Goal: Task Accomplishment & Management: Manage account settings

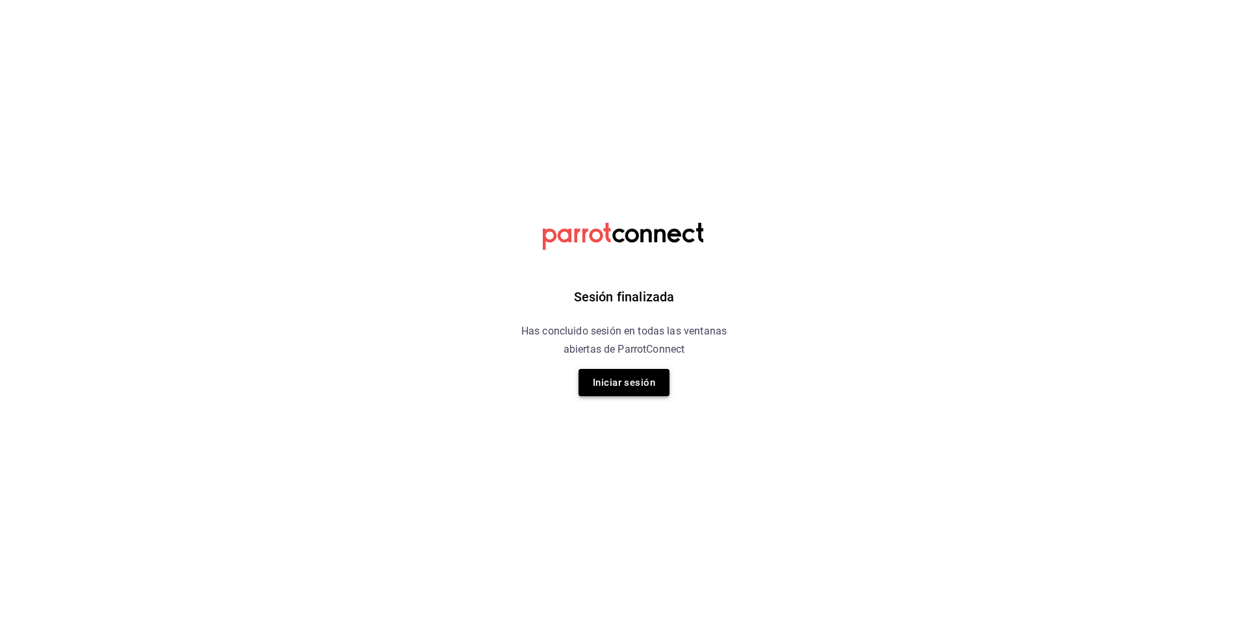
click at [603, 383] on button "Iniciar sesión" at bounding box center [623, 382] width 91 height 27
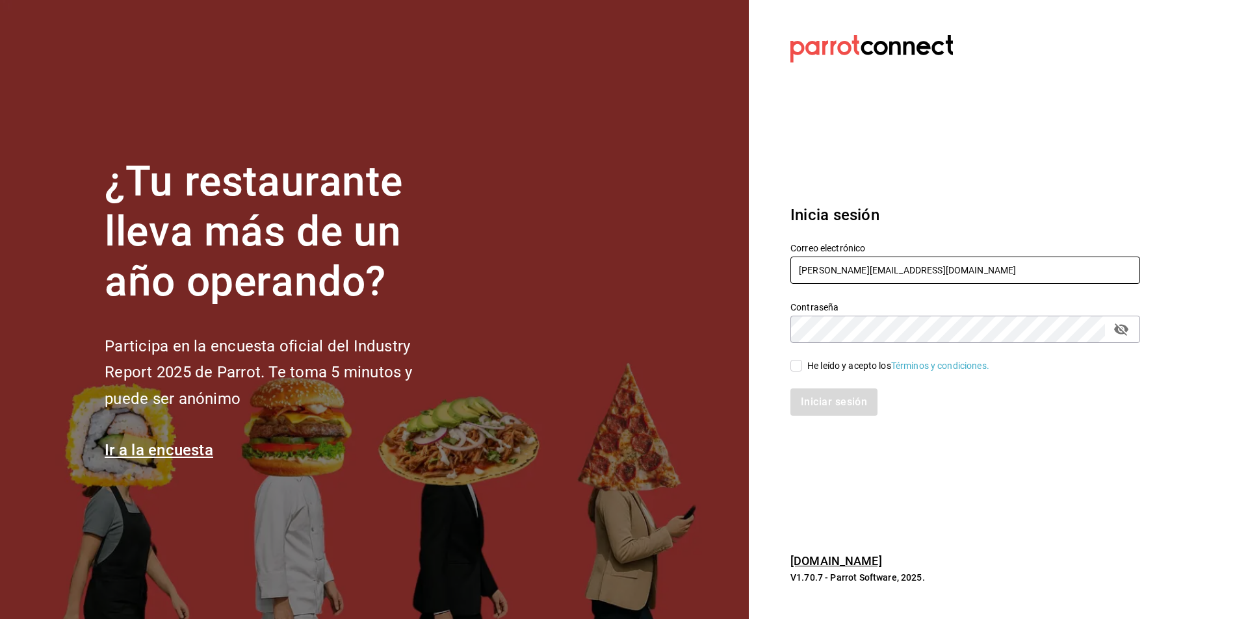
drag, startPoint x: 787, startPoint y: 276, endPoint x: 747, endPoint y: 281, distance: 40.6
click at [747, 281] on div "¿Tu restaurante lleva más de un año operando? Participa en la encuesta oficial …" at bounding box center [624, 309] width 1248 height 619
type input "ulisesruiz.urh@gmail.com"
click at [736, 334] on div "¿Tu restaurante lleva más de un año operando? Participa en la encuesta oficial …" at bounding box center [624, 309] width 1248 height 619
click at [823, 376] on div "Iniciar sesión" at bounding box center [957, 394] width 365 height 43
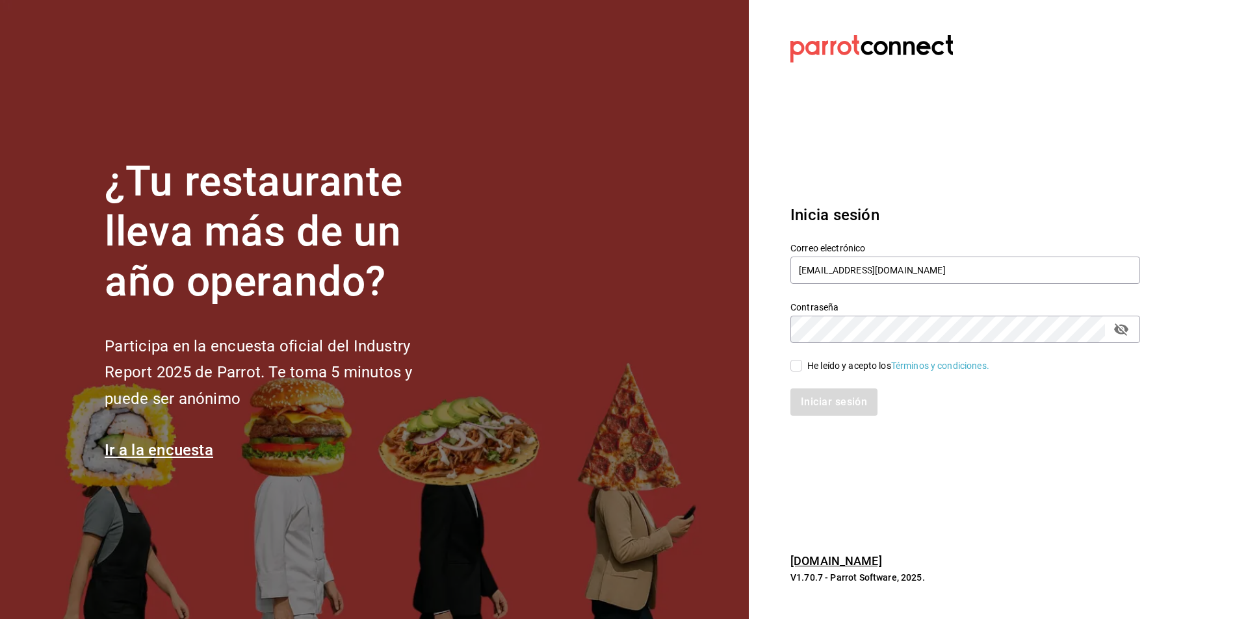
click at [823, 372] on div "He leído y acepto los Términos y condiciones." at bounding box center [898, 366] width 182 height 14
click at [802, 372] on input "He leído y acepto los Términos y condiciones." at bounding box center [796, 366] width 12 height 12
checkbox input "true"
click at [834, 391] on button "Iniciar sesión" at bounding box center [834, 402] width 88 height 27
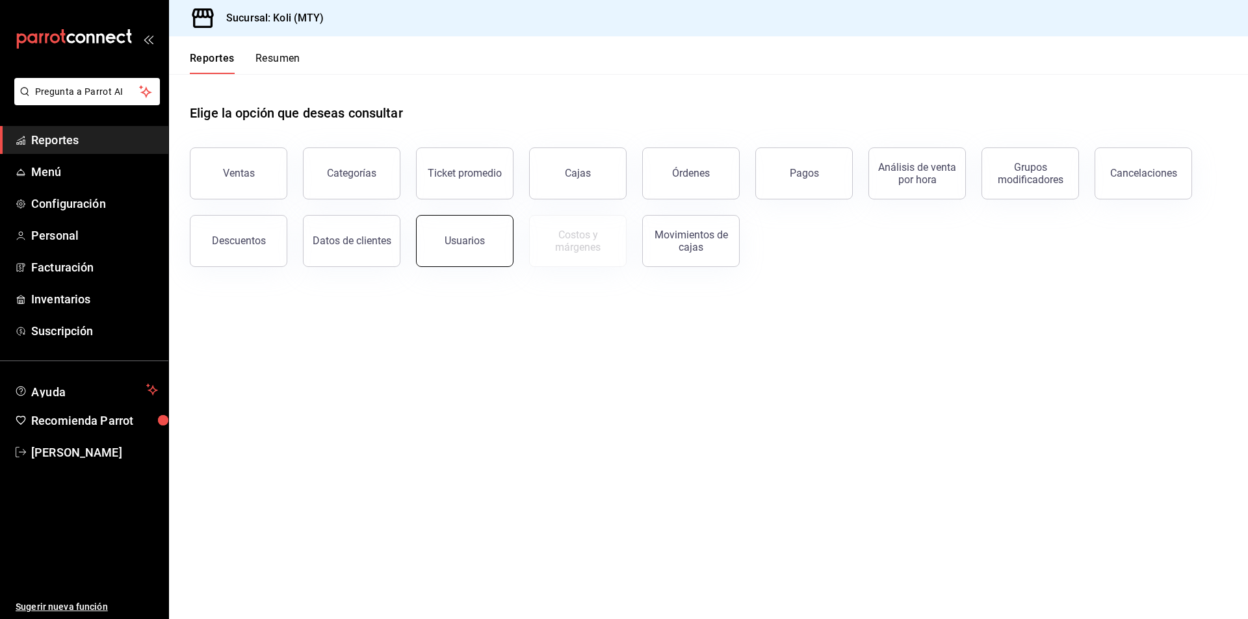
click at [475, 235] on button "Usuarios" at bounding box center [464, 241] width 97 height 52
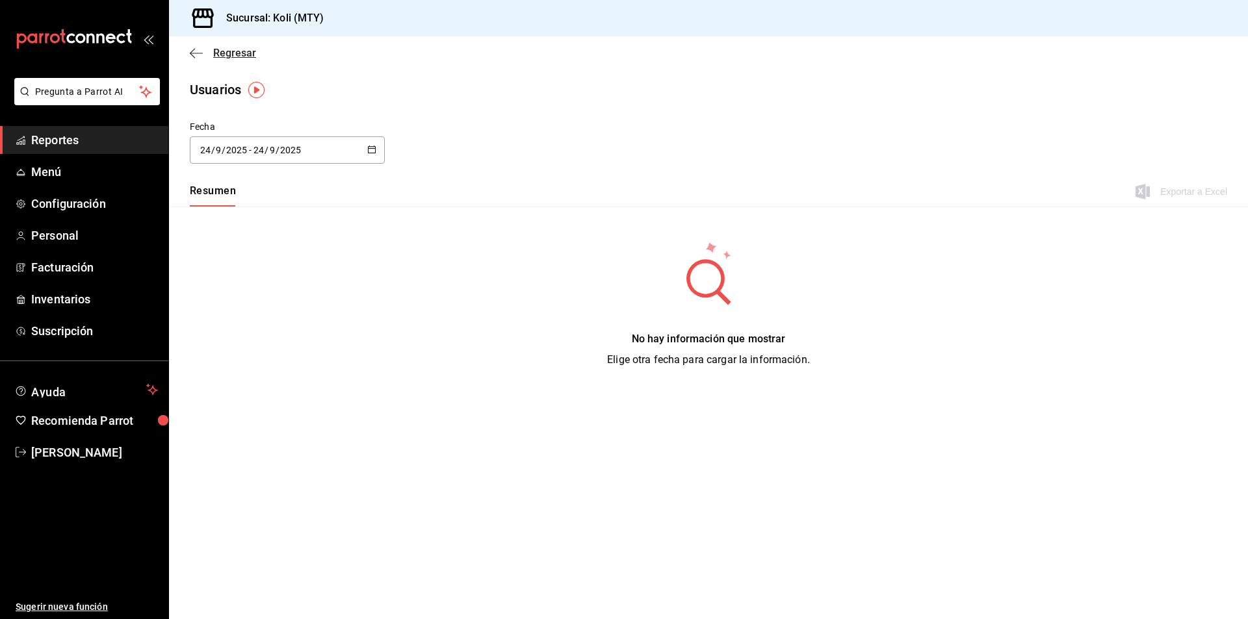
click at [196, 49] on icon "button" at bounding box center [196, 53] width 13 height 12
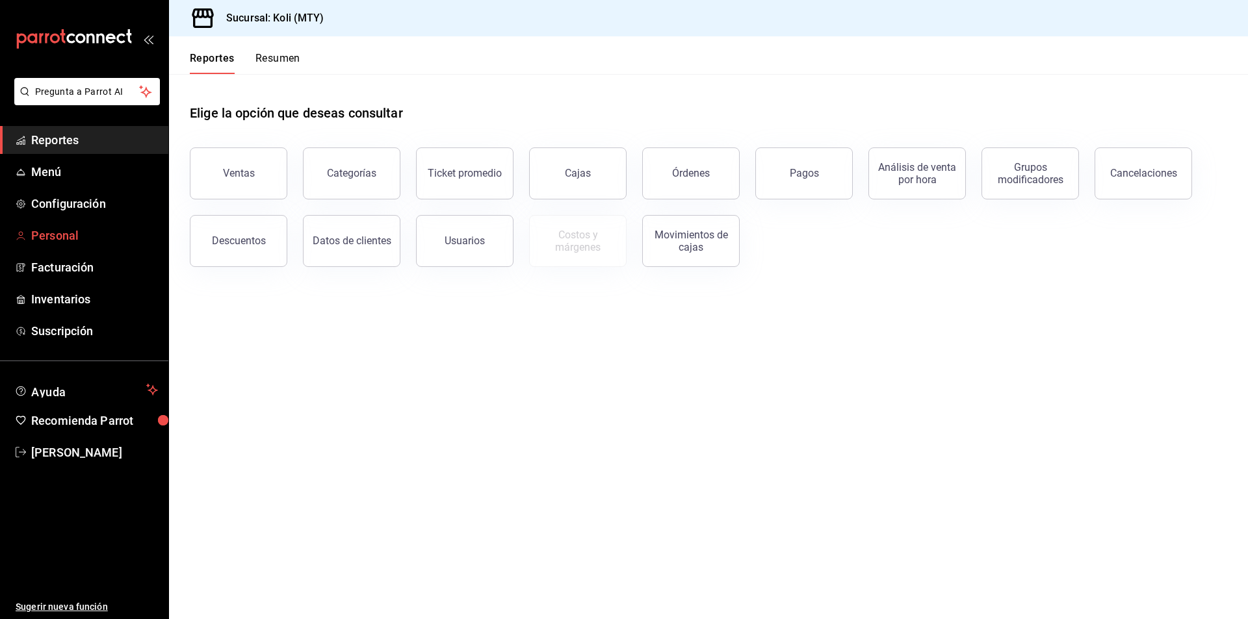
click at [78, 240] on span "Personal" at bounding box center [94, 236] width 127 height 18
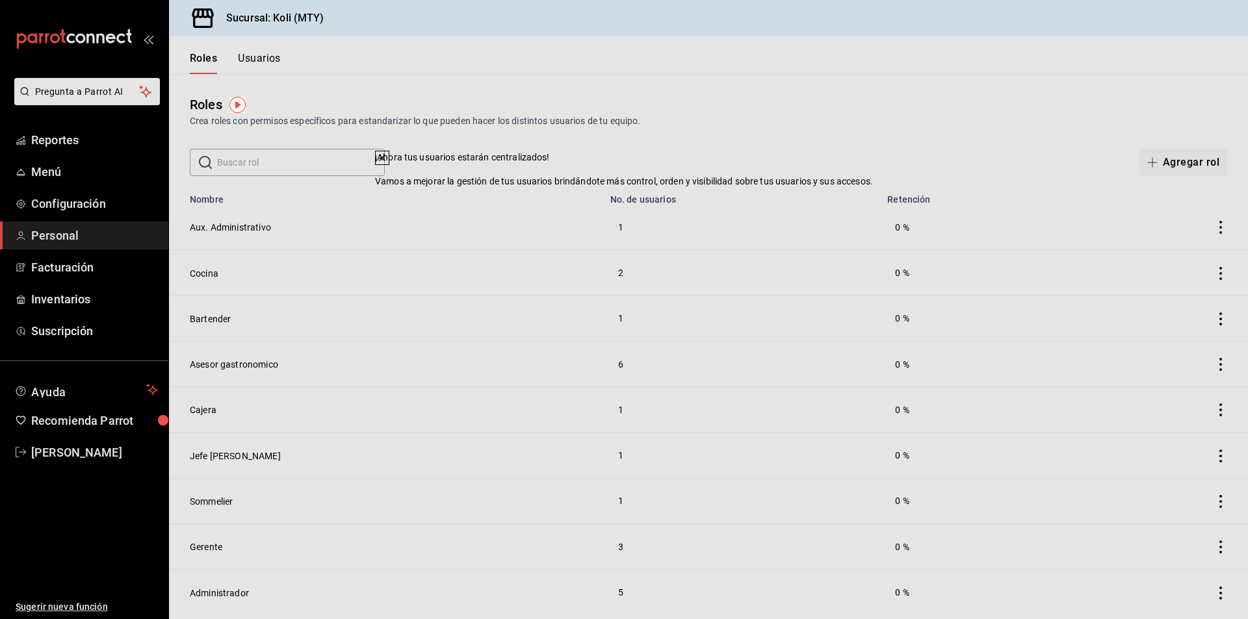
click at [777, 198] on th "No. de usuarios" at bounding box center [740, 196] width 277 height 18
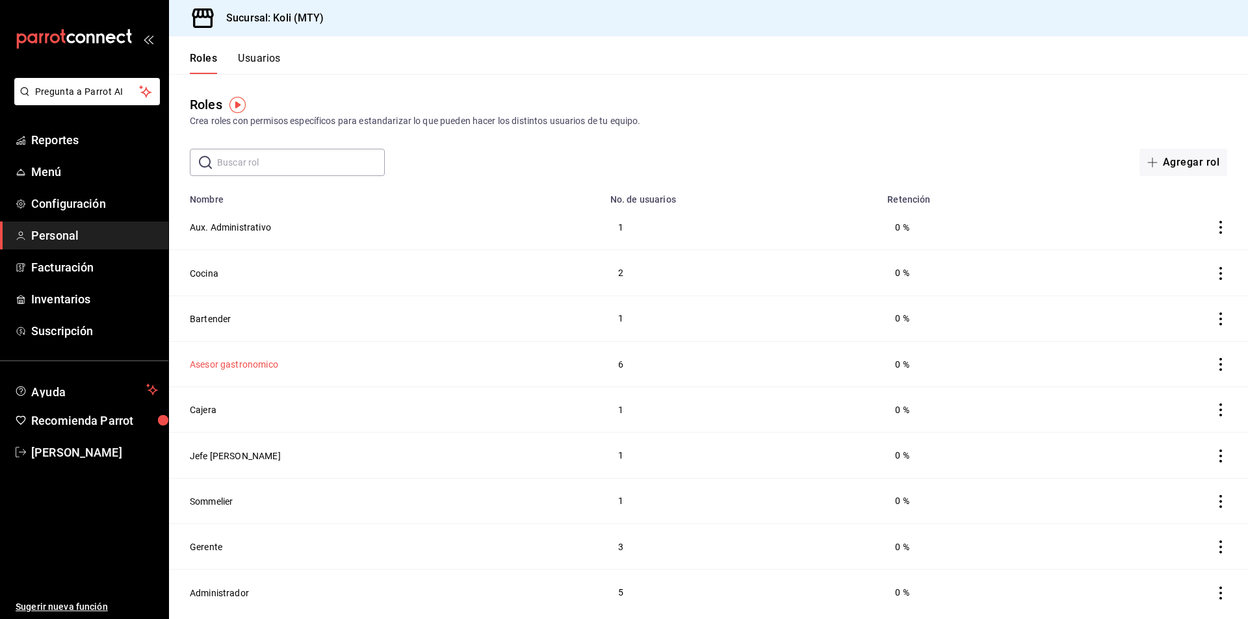
click at [247, 365] on button "Asesor gastronomico" at bounding box center [234, 364] width 88 height 13
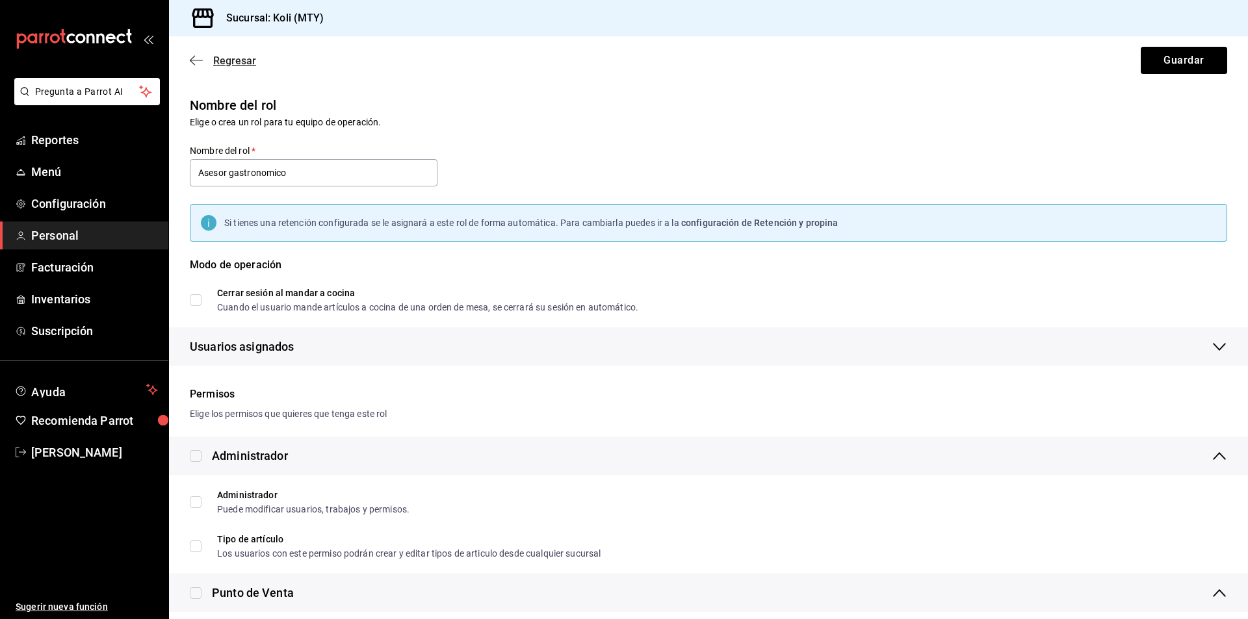
click at [196, 58] on icon "button" at bounding box center [196, 61] width 13 height 12
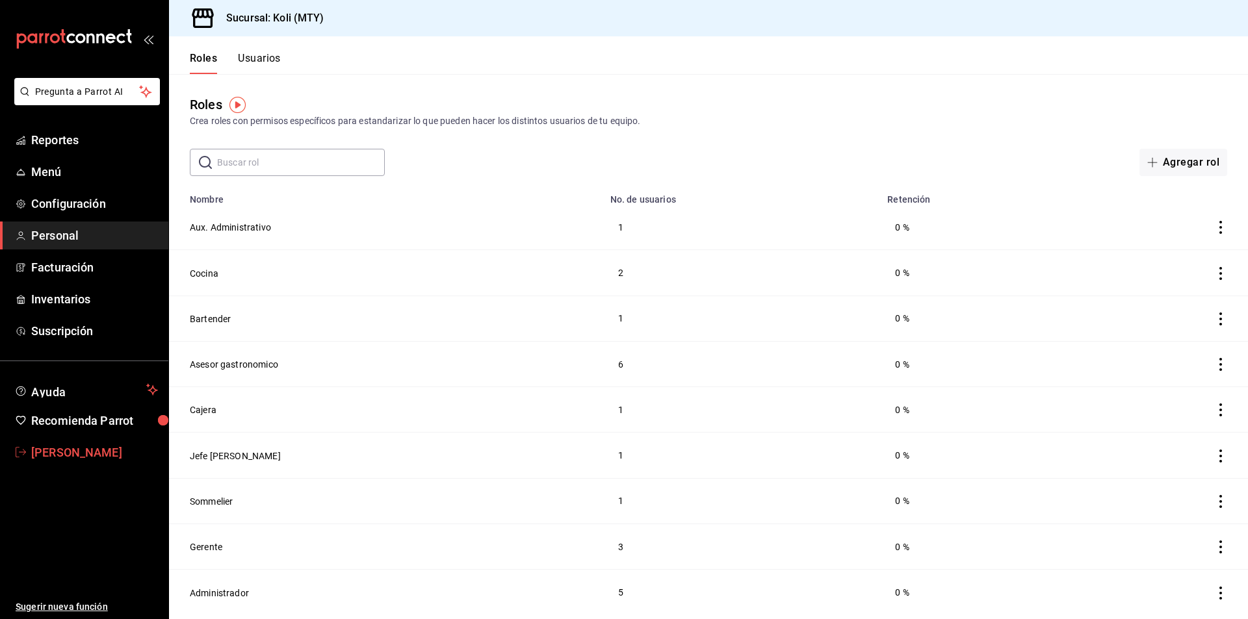
click at [84, 451] on span "[PERSON_NAME]" at bounding box center [94, 453] width 127 height 18
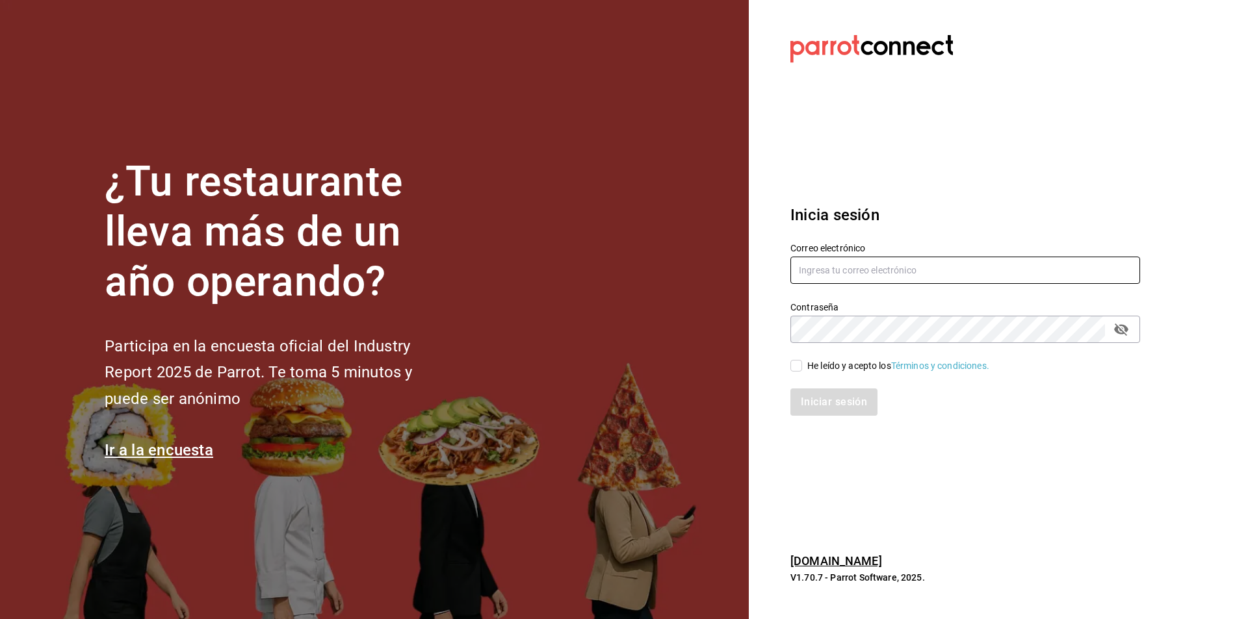
type input "[PERSON_NAME][EMAIL_ADDRESS][DOMAIN_NAME]"
